Goal: Task Accomplishment & Management: Complete application form

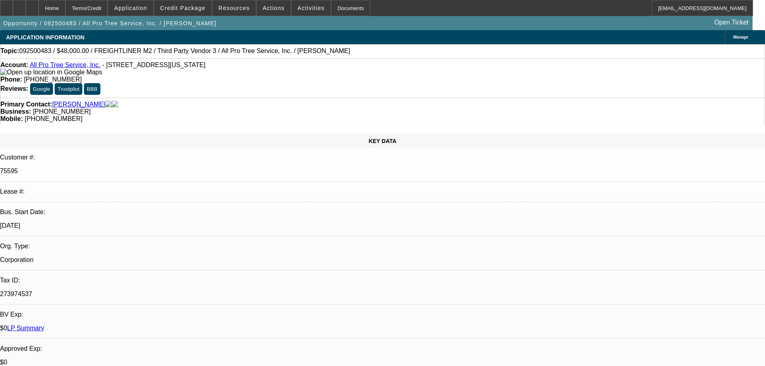
select select "0"
select select "6"
select select "0"
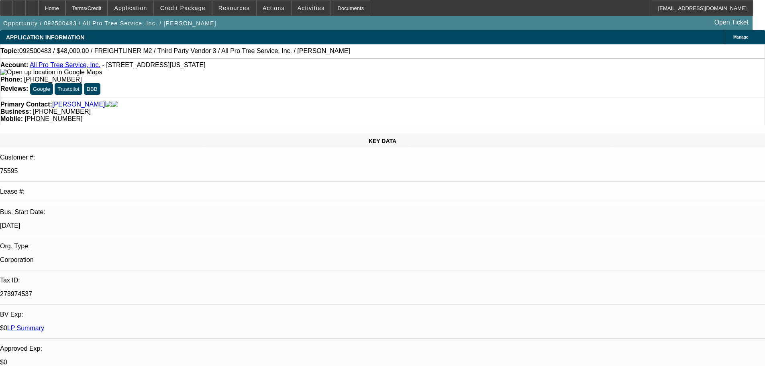
select select "0"
select select "6"
select select "0"
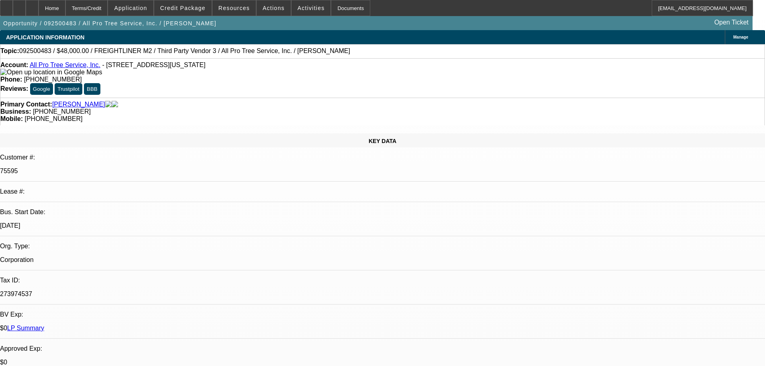
select select "0"
select select "6"
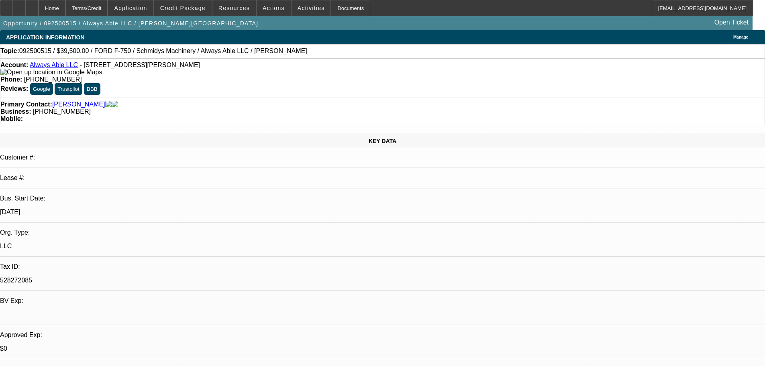
select select "0"
select select "6"
select select "0"
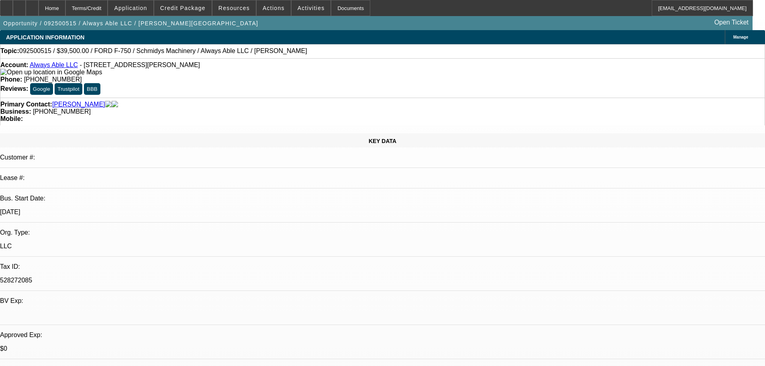
select select "0"
select select "6"
select select "0"
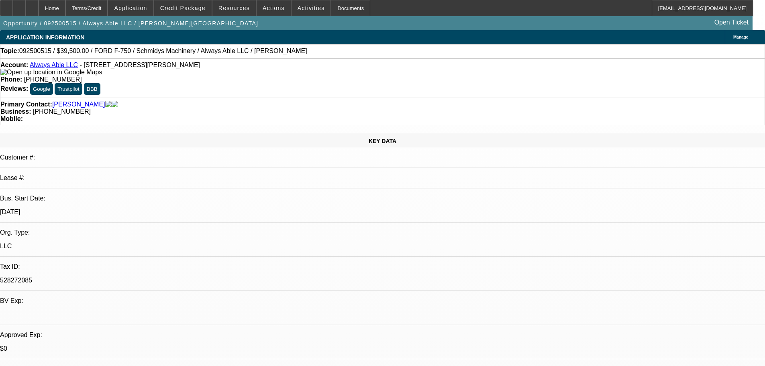
select select "0"
select select "6"
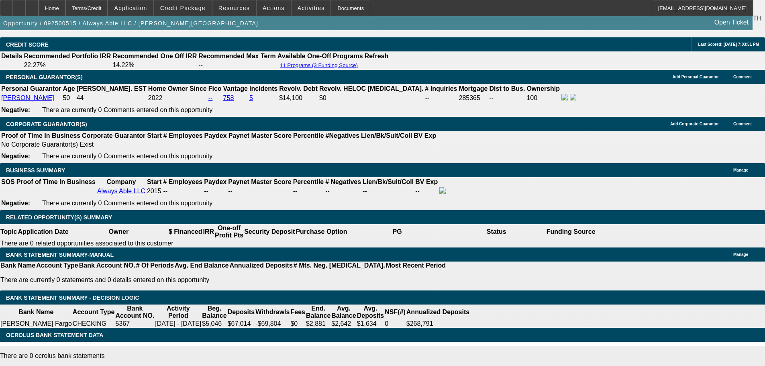
scroll to position [1245, 0]
